Goal: Find specific page/section: Find specific page/section

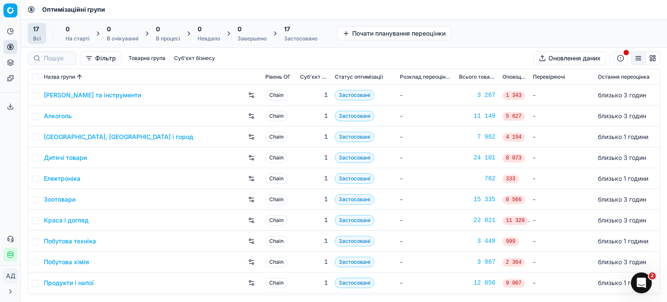
click at [11, 277] on html "Pricing platform Аналітика Цінова оптимізація Асортимент продукції Шаблони Серв…" at bounding box center [333, 151] width 667 height 302
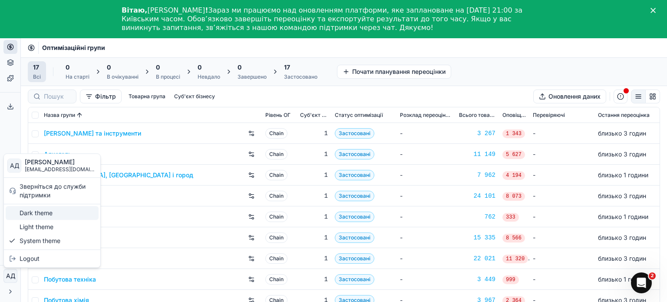
click at [37, 213] on div "Dark theme" at bounding box center [52, 213] width 93 height 14
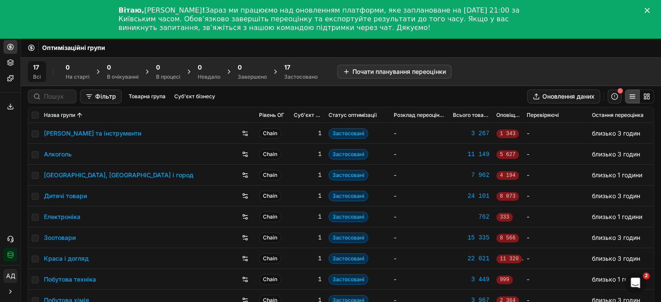
click at [653, 11] on div "Закрити" at bounding box center [648, 10] width 9 height 5
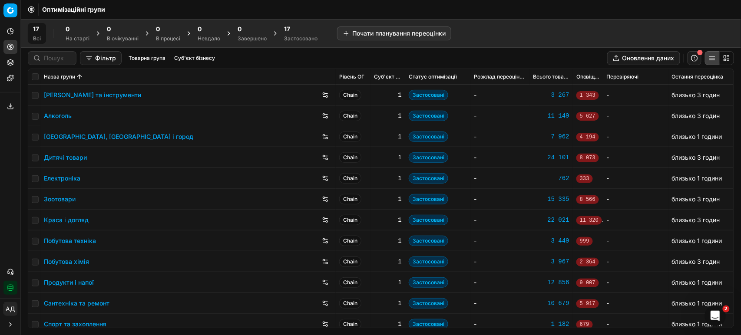
click at [549, 57] on div "Фільтр Товарна група Суб'єкт бізнесу Оновлення даних" at bounding box center [381, 58] width 706 height 14
click at [59, 116] on link "Алкоголь" at bounding box center [58, 116] width 28 height 9
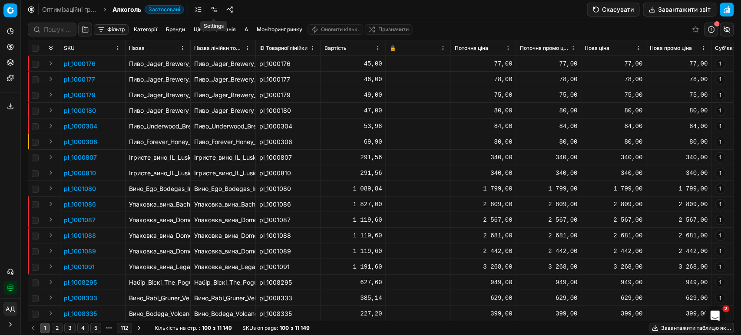
click at [216, 9] on link at bounding box center [214, 10] width 14 height 14
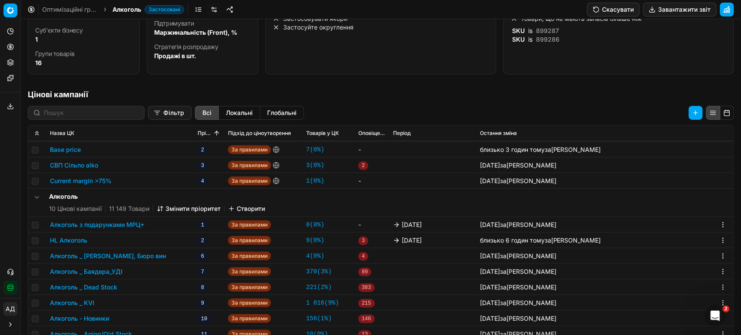
scroll to position [164, 0]
